Goal: Information Seeking & Learning: Find contact information

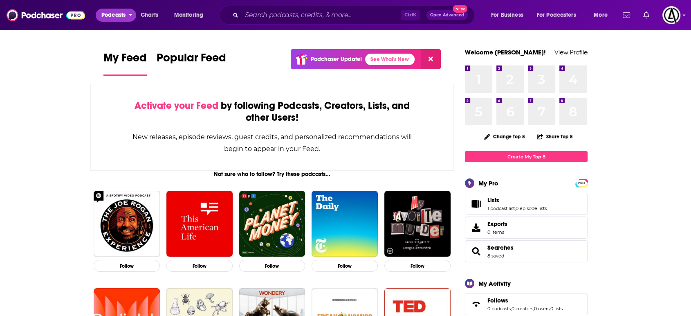
click at [119, 14] on span "Podcasts" at bounding box center [113, 14] width 24 height 11
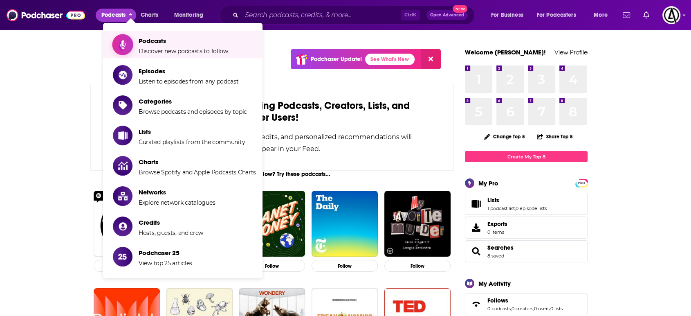
click at [127, 45] on icon "Show item sub-menu" at bounding box center [123, 44] width 10 height 11
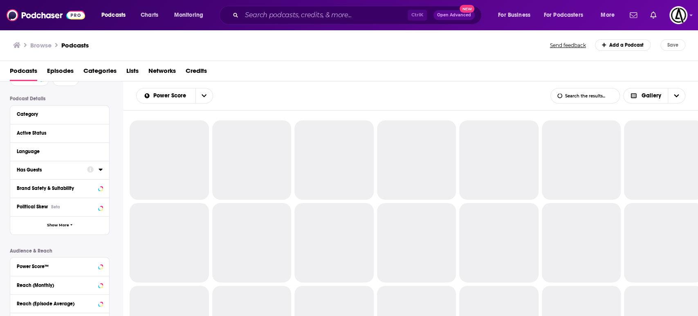
scroll to position [180, 0]
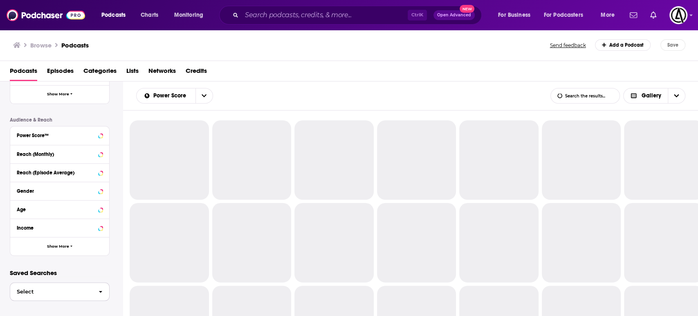
click at [72, 289] on span "Select" at bounding box center [51, 291] width 82 height 5
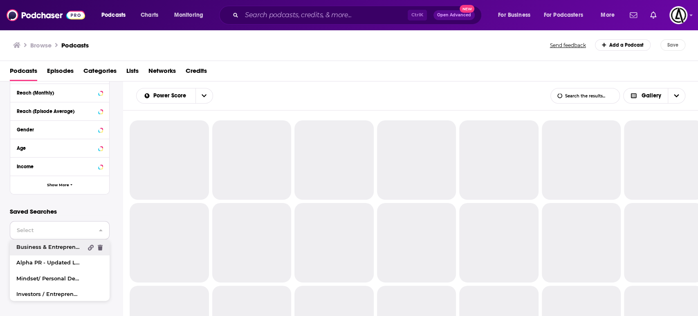
click at [66, 248] on span "Business & Entrepreneur" at bounding box center [49, 247] width 66 height 5
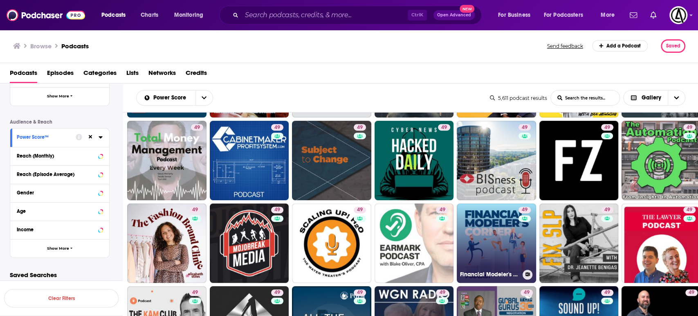
scroll to position [333, 0]
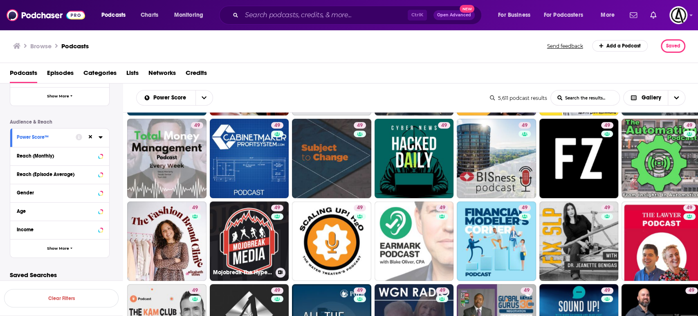
drag, startPoint x: 251, startPoint y: 238, endPoint x: 354, endPoint y: 46, distance: 218.1
click at [354, 46] on div "Browse Podcasts" at bounding box center [280, 45] width 535 height 13
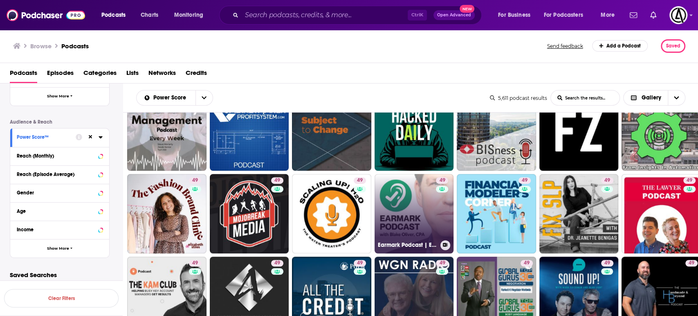
scroll to position [363, 0]
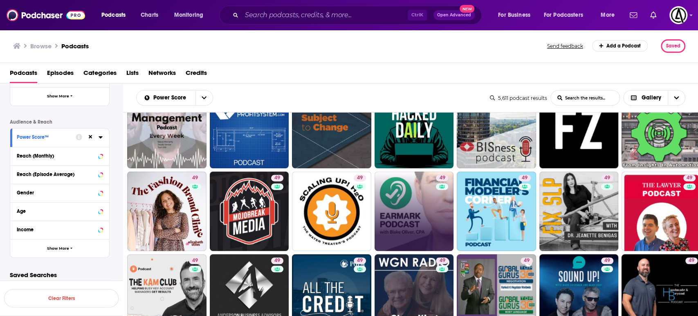
drag, startPoint x: 411, startPoint y: 252, endPoint x: 397, endPoint y: 202, distance: 52.3
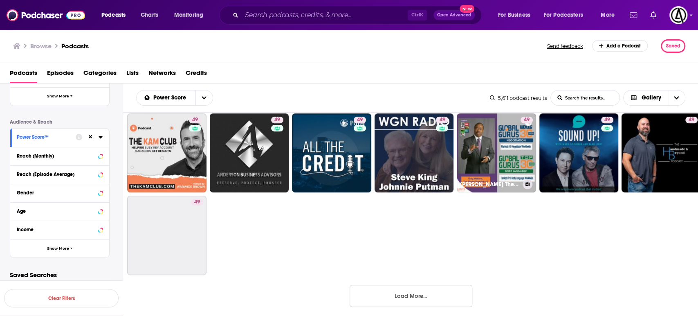
scroll to position [504, 0]
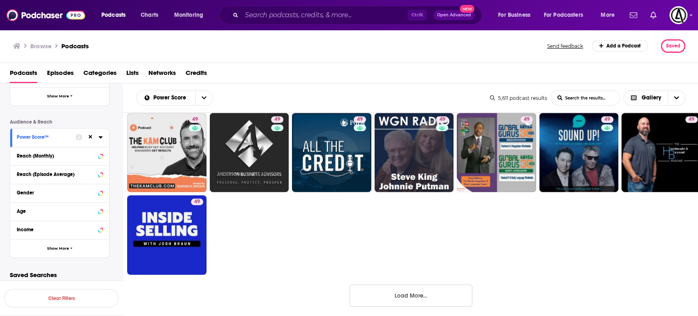
click at [414, 297] on button "Load More..." at bounding box center [411, 295] width 123 height 22
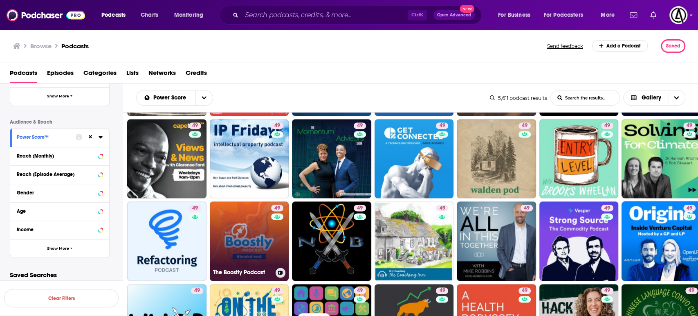
scroll to position [868, 0]
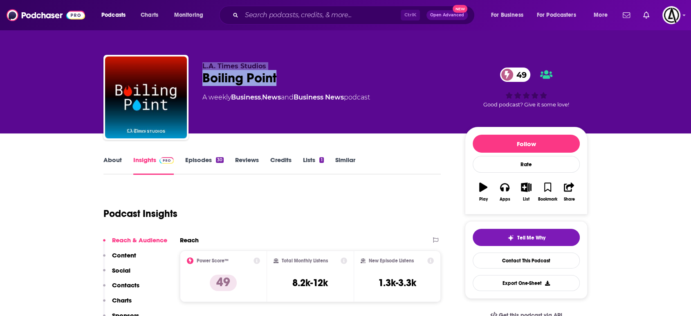
drag, startPoint x: 259, startPoint y: 71, endPoint x: 317, endPoint y: 73, distance: 58.5
click at [317, 73] on div "L.A. Times Studios Boiling Point 49 A weekly Business , News and Business News …" at bounding box center [345, 99] width 484 height 88
copy div "L.A. Times Studios Boiling Point"
click at [245, 73] on div "Boiling Point 49" at bounding box center [327, 78] width 250 height 16
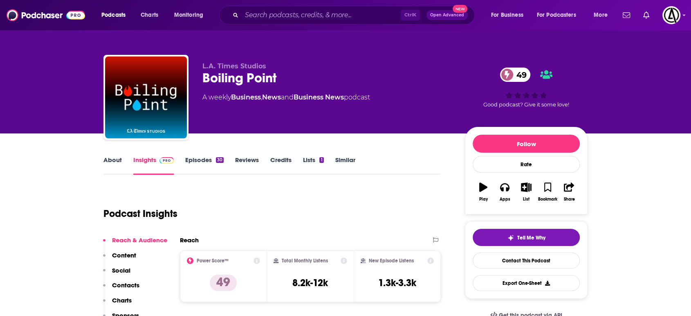
click at [255, 79] on div "Boiling Point 49" at bounding box center [327, 78] width 250 height 16
copy div "Boiling Point 49"
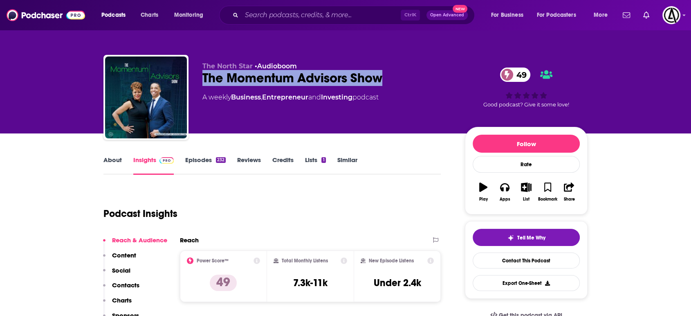
copy h2 "The Momentum Advisors Show"
drag, startPoint x: 198, startPoint y: 73, endPoint x: 409, endPoint y: 75, distance: 211.1
click at [409, 75] on div "The North Star • Audioboom The Momentum Advisors Show 49 A weekly Business , En…" at bounding box center [345, 99] width 484 height 88
click at [245, 78] on div "The Momentum Advisors Show 49" at bounding box center [327, 78] width 250 height 16
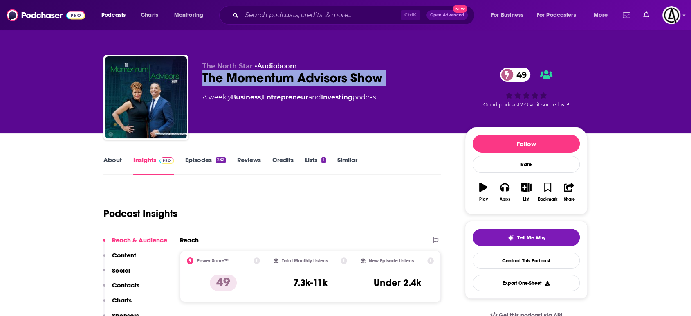
click at [245, 78] on div "The Momentum Advisors Show 49" at bounding box center [327, 78] width 250 height 16
copy div "The Momentum Advisors Show 49"
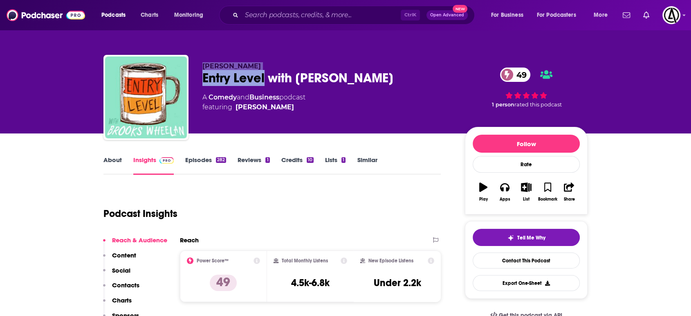
copy div "[PERSON_NAME] Entry Level"
drag, startPoint x: 200, startPoint y: 64, endPoint x: 265, endPoint y: 74, distance: 65.8
click at [265, 74] on div "[PERSON_NAME] Entry Level with [PERSON_NAME] 49 A Comedy and Business podcast f…" at bounding box center [345, 99] width 484 height 88
click at [254, 65] on span "[PERSON_NAME]" at bounding box center [231, 66] width 58 height 8
drag, startPoint x: 257, startPoint y: 65, endPoint x: 203, endPoint y: 65, distance: 54.0
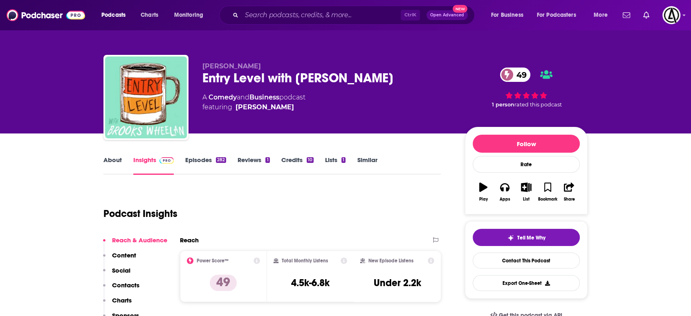
click at [203, 65] on span "[PERSON_NAME]" at bounding box center [231, 66] width 58 height 8
click at [261, 79] on div "Entry Level with [PERSON_NAME] 49" at bounding box center [327, 78] width 250 height 16
drag, startPoint x: 263, startPoint y: 81, endPoint x: 203, endPoint y: 81, distance: 59.7
click at [203, 81] on div "Entry Level with Brooks Wheelan 49" at bounding box center [327, 78] width 250 height 16
copy h2 "Entry Level"
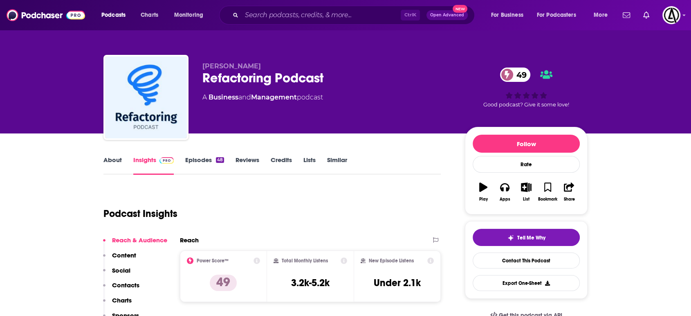
click at [200, 64] on div "Luca Rossi Refactoring Podcast 49 A Business and Management podcast 49 Good pod…" at bounding box center [345, 99] width 484 height 88
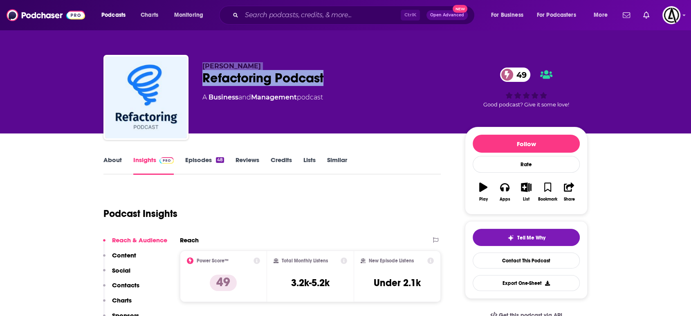
drag, startPoint x: 203, startPoint y: 64, endPoint x: 390, endPoint y: 82, distance: 188.2
click at [390, 82] on div "Luca Rossi Refactoring Podcast 49 A Business and Management podcast" at bounding box center [327, 94] width 250 height 65
copy div "Luca Rossi Refactoring Podcast"
click at [285, 74] on div "Refactoring Podcast 49" at bounding box center [327, 78] width 250 height 16
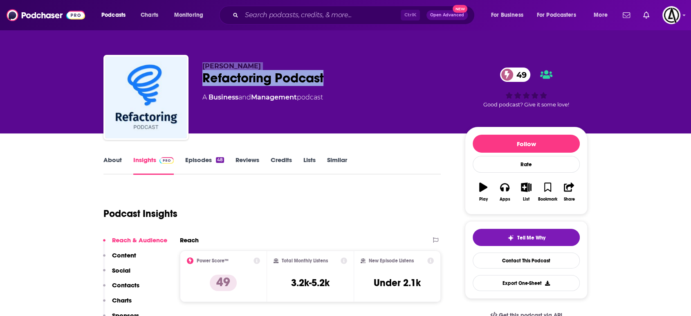
click at [286, 76] on div "Refactoring Podcast 49" at bounding box center [327, 78] width 250 height 16
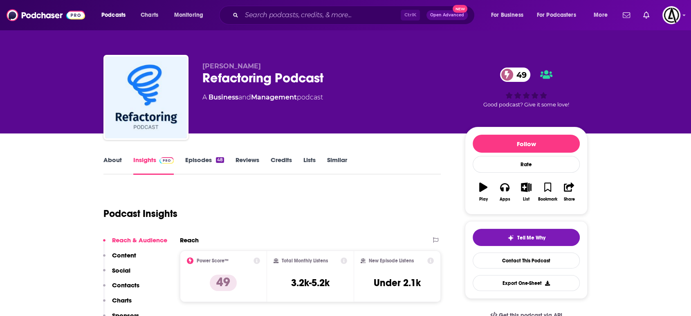
click at [289, 77] on div "Refactoring Podcast 49" at bounding box center [327, 78] width 250 height 16
click at [290, 77] on div "Refactoring Podcast 49" at bounding box center [327, 78] width 250 height 16
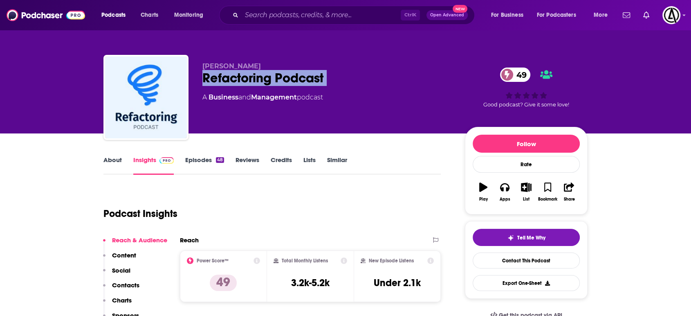
click at [290, 77] on div "Refactoring Podcast 49" at bounding box center [327, 78] width 250 height 16
copy div "Refactoring Podcast 49"
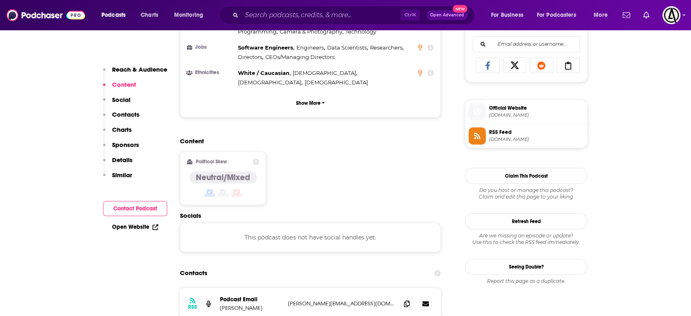
scroll to position [576, 0]
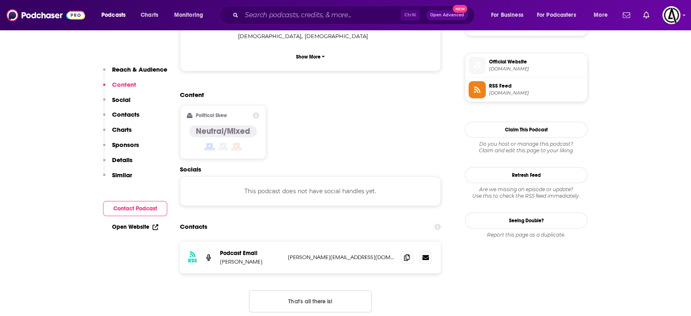
click at [330, 254] on p "luca@refactoring.club" at bounding box center [341, 257] width 106 height 7
copy div "luca@refactoring.club luca@refactoring.club"
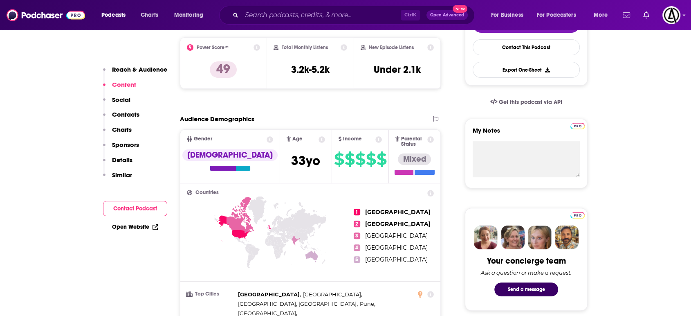
scroll to position [212, 0]
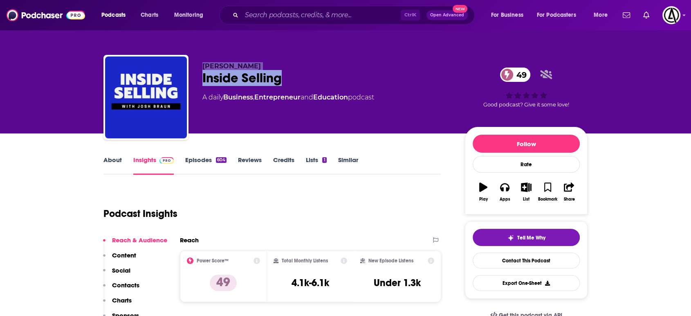
drag, startPoint x: 203, startPoint y: 64, endPoint x: 283, endPoint y: 73, distance: 80.7
click at [283, 73] on div "[PERSON_NAME] Inside Selling 49 A daily Business , Entrepreneur and Education p…" at bounding box center [327, 94] width 250 height 65
copy div "Josh Braun Inside Selling"
